Goal: Information Seeking & Learning: Understand process/instructions

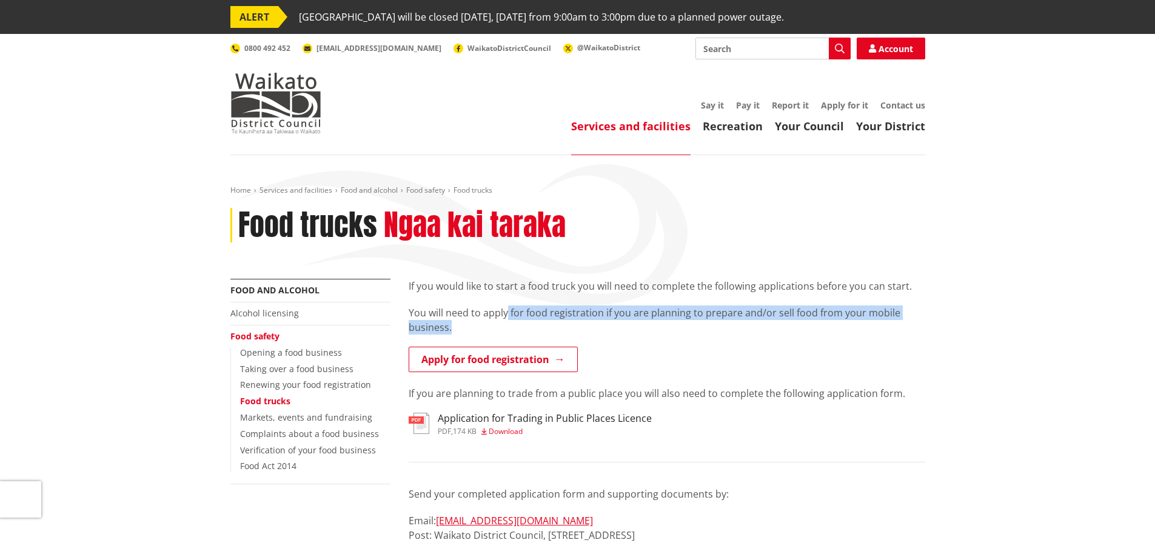
drag, startPoint x: 508, startPoint y: 319, endPoint x: 681, endPoint y: 348, distance: 175.7
click at [680, 333] on p "You will need to apply for food registration if you are planning to prepare and…" at bounding box center [667, 320] width 517 height 29
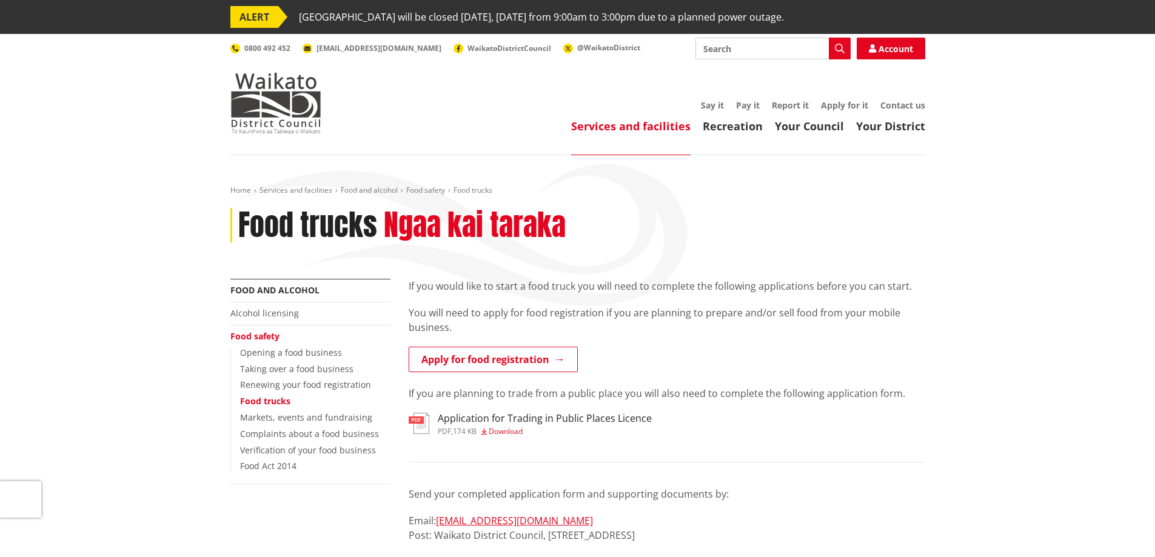
click at [678, 377] on div "If you would like to start a food truck you will need to complete the following…" at bounding box center [667, 340] width 517 height 122
click at [598, 288] on p "If you would like to start a food truck you will need to complete the following…" at bounding box center [667, 286] width 517 height 15
drag, startPoint x: 507, startPoint y: 284, endPoint x: 880, endPoint y: 288, distance: 373.5
click at [880, 288] on p "If you would like to start a food truck you will need to complete the following…" at bounding box center [667, 286] width 517 height 15
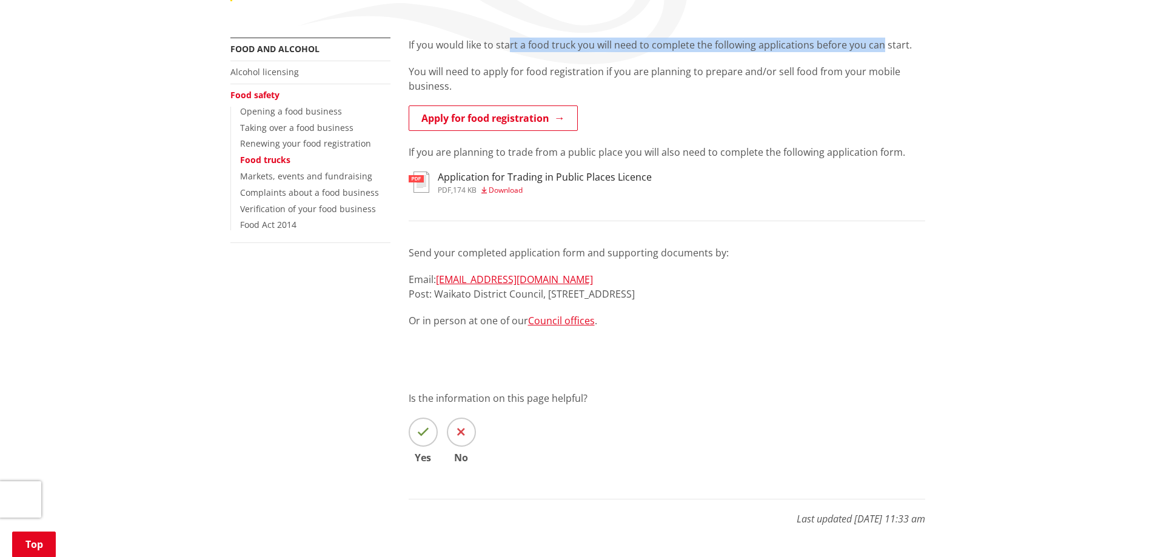
scroll to position [242, 0]
click at [490, 121] on link "Apply for food registration" at bounding box center [493, 116] width 169 height 25
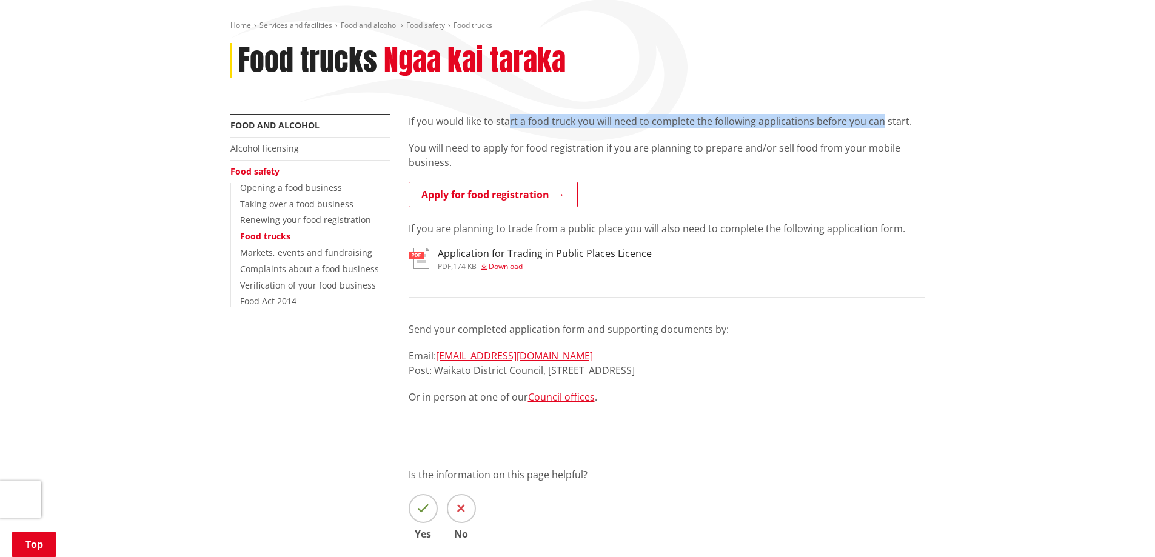
scroll to position [0, 0]
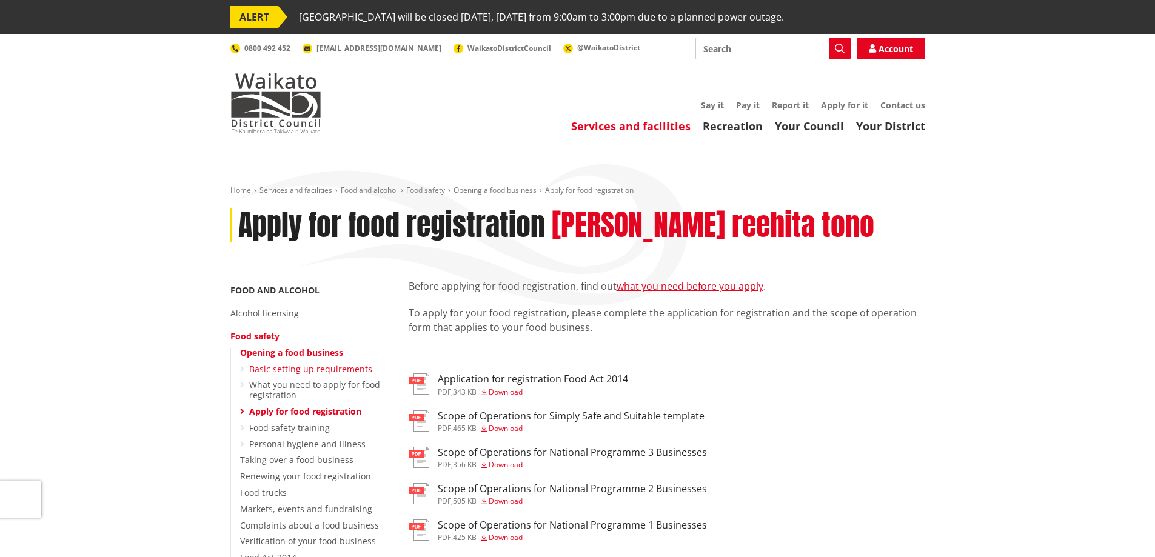
click at [336, 372] on link "Basic setting up requirements" at bounding box center [310, 369] width 123 height 12
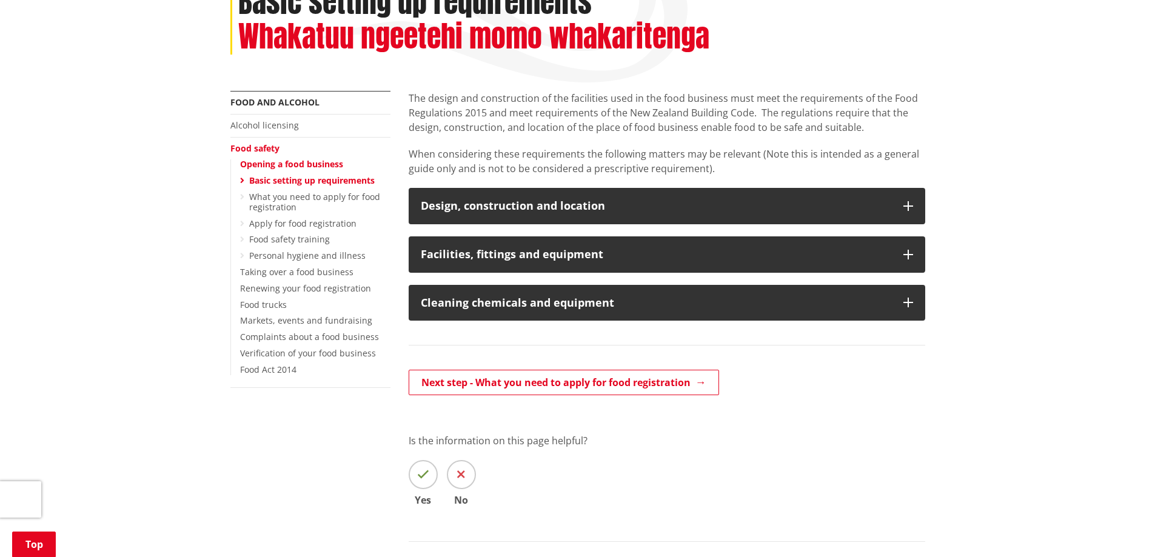
scroll to position [242, 0]
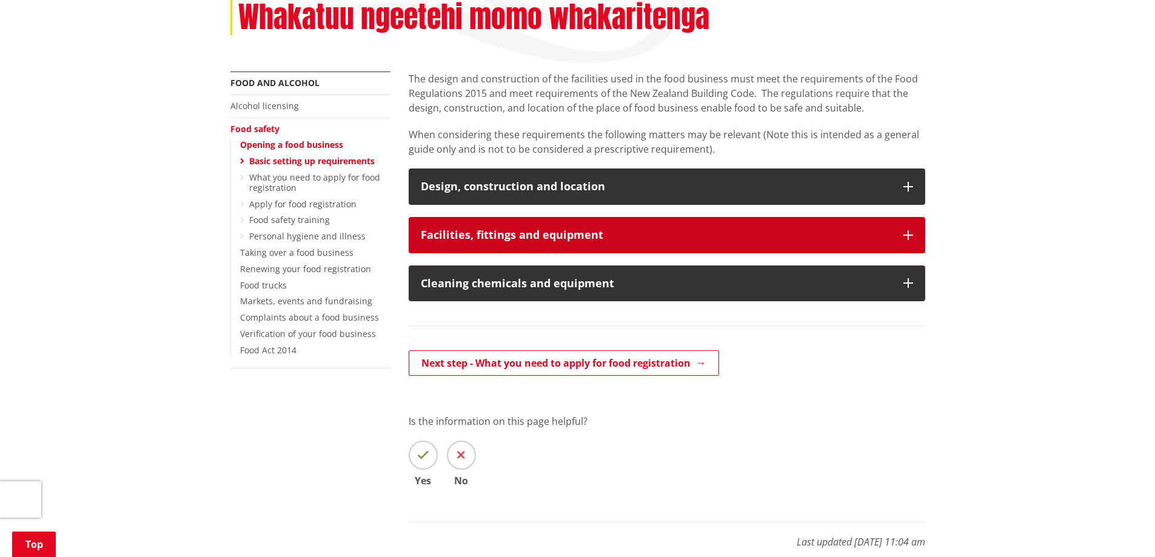
click at [489, 229] on h3 "Facilities, fittings and equipment" at bounding box center [656, 235] width 470 height 12
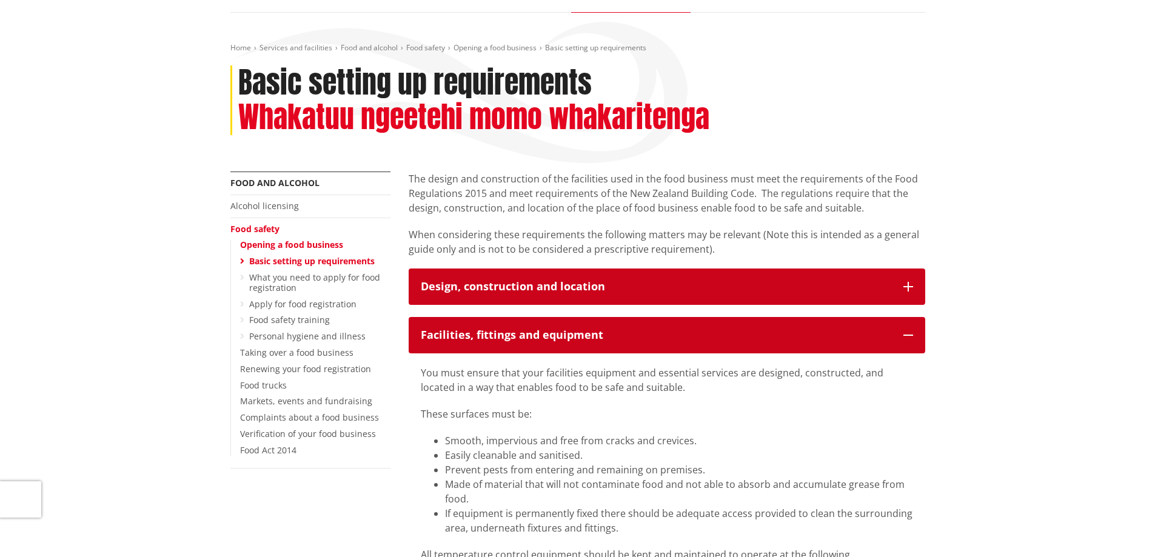
scroll to position [121, 0]
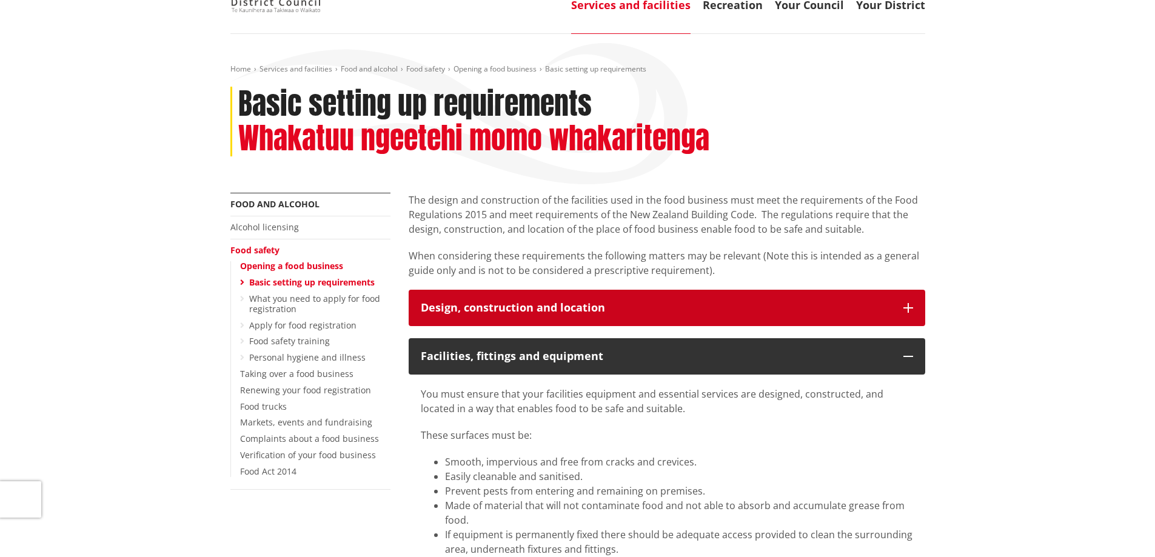
click at [601, 312] on h3 "Design, construction and location" at bounding box center [656, 308] width 470 height 12
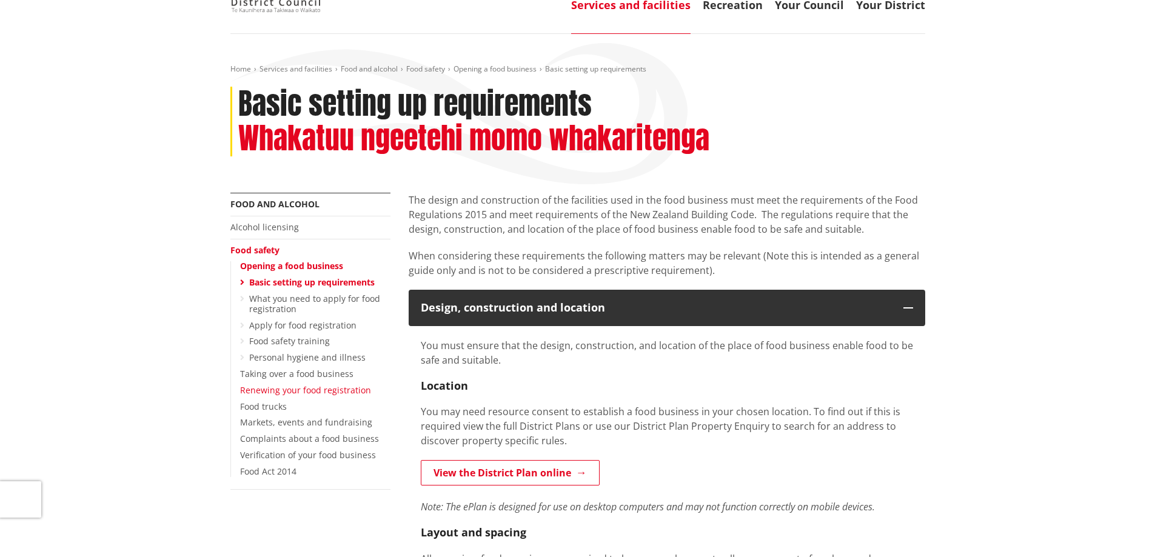
click at [311, 390] on link "Renewing your food registration" at bounding box center [305, 390] width 131 height 12
